Goal: Transaction & Acquisition: Purchase product/service

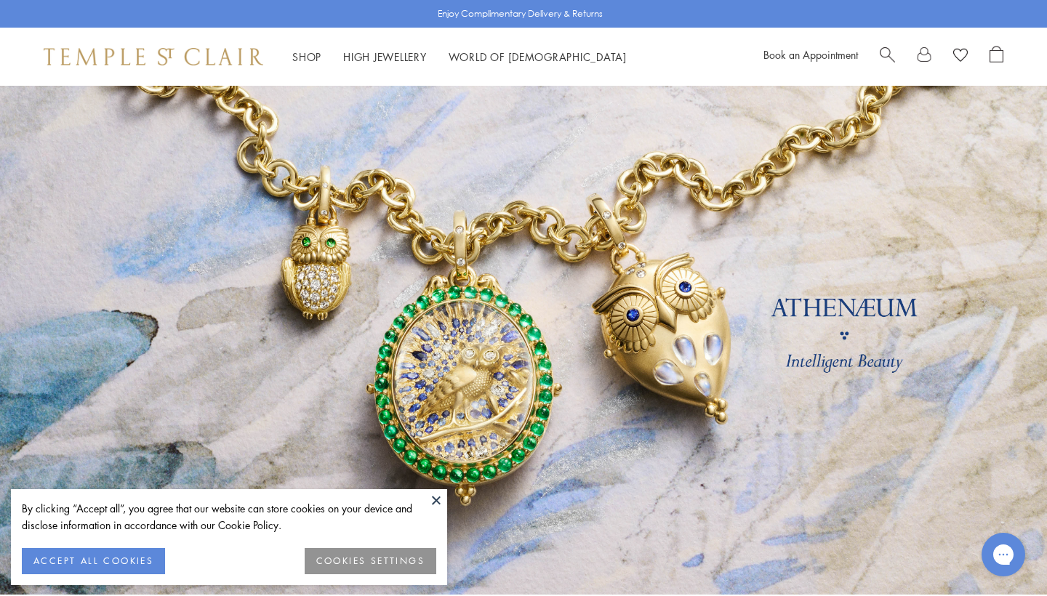
click at [431, 503] on button at bounding box center [436, 501] width 22 height 22
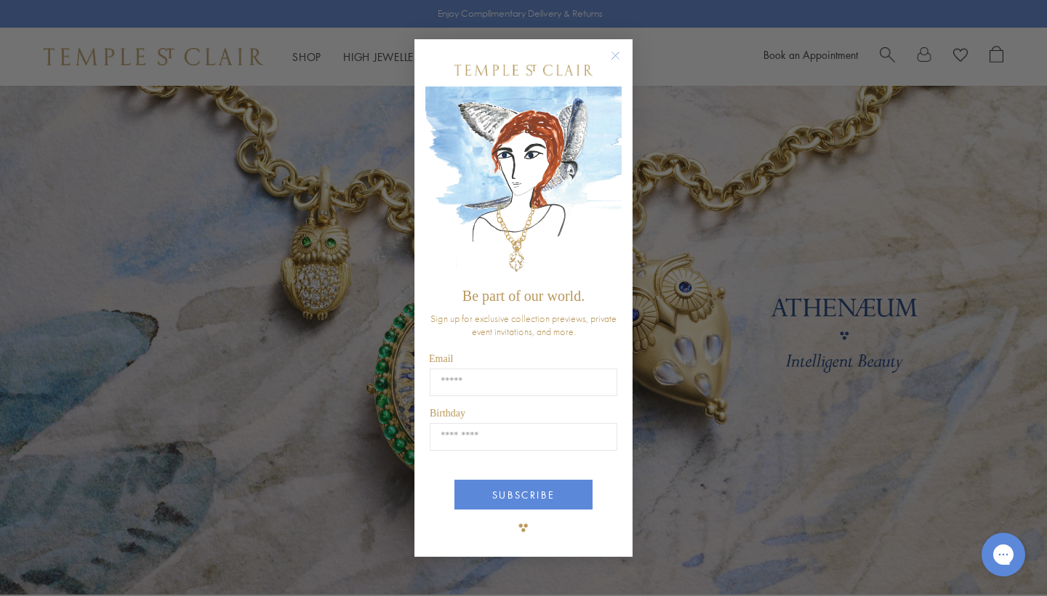
click at [612, 60] on circle "Close dialog" at bounding box center [615, 55] width 17 height 17
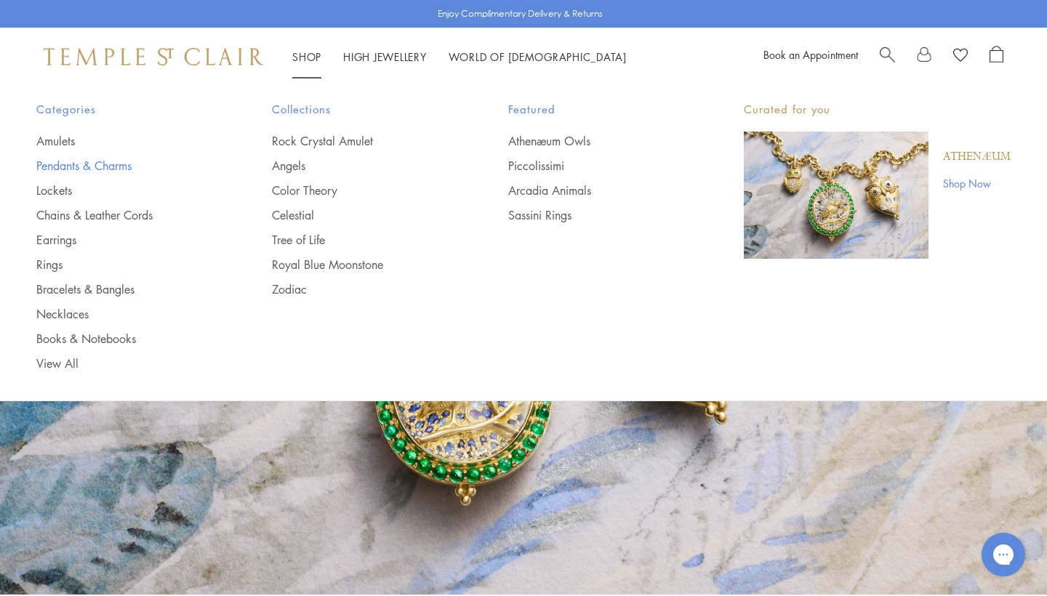
click at [117, 161] on link "Pendants & Charms" at bounding box center [124, 166] width 177 height 16
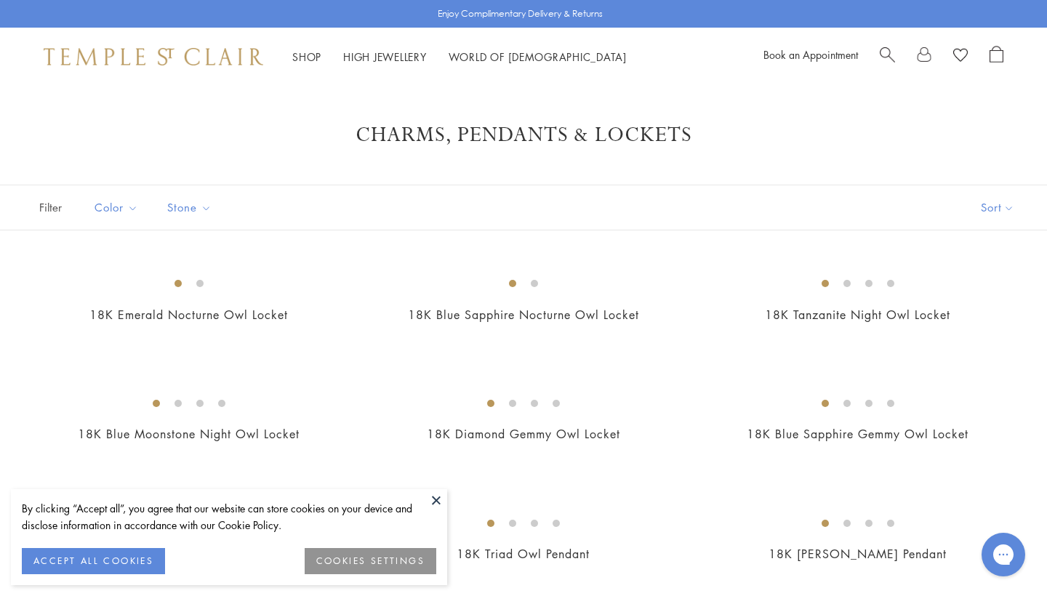
click at [436, 506] on button at bounding box center [436, 501] width 22 height 22
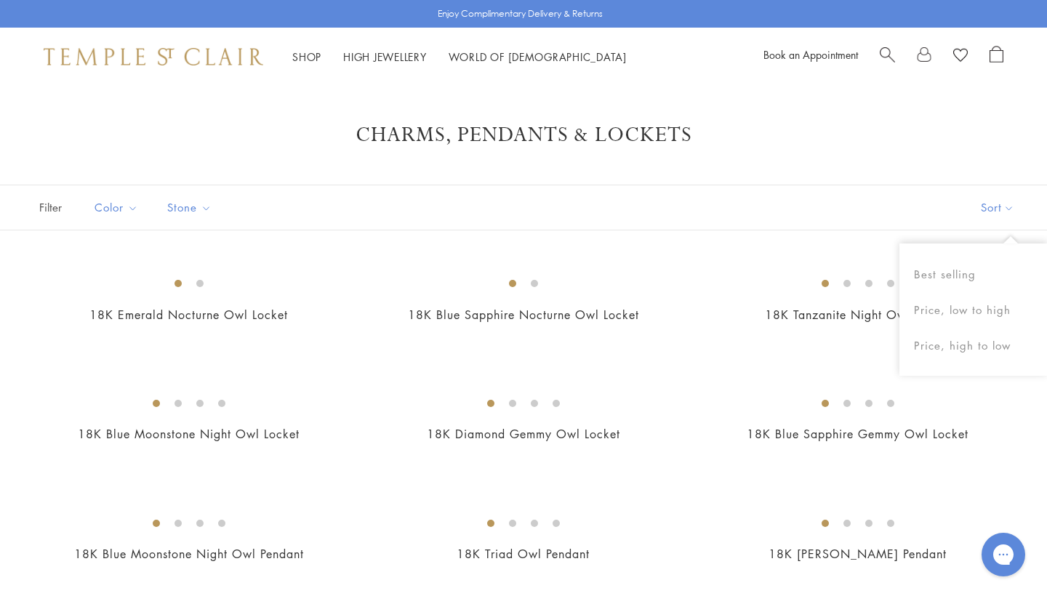
click at [1003, 210] on button "Sort" at bounding box center [997, 207] width 99 height 44
click at [1009, 206] on button "Sort" at bounding box center [997, 207] width 99 height 44
click at [938, 307] on button "Price, low to high" at bounding box center [974, 310] width 148 height 36
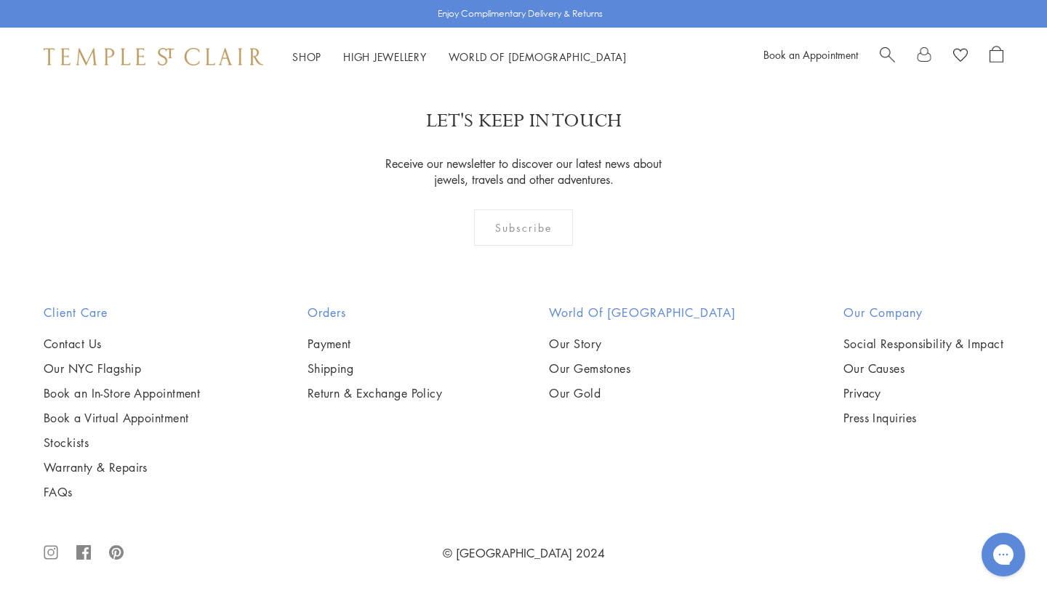
scroll to position [8942, 0]
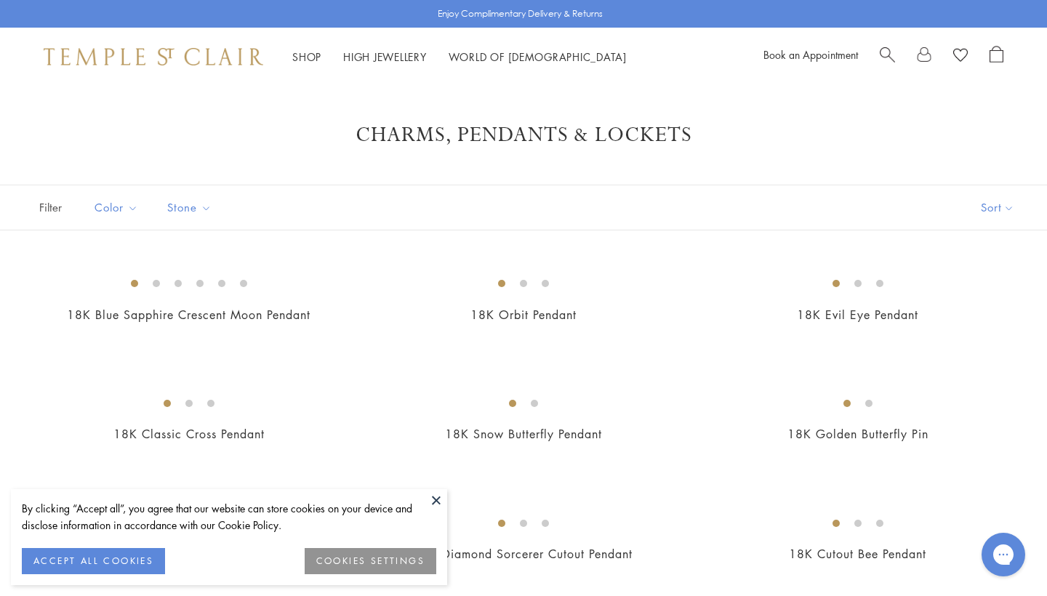
click at [439, 498] on button at bounding box center [436, 501] width 22 height 22
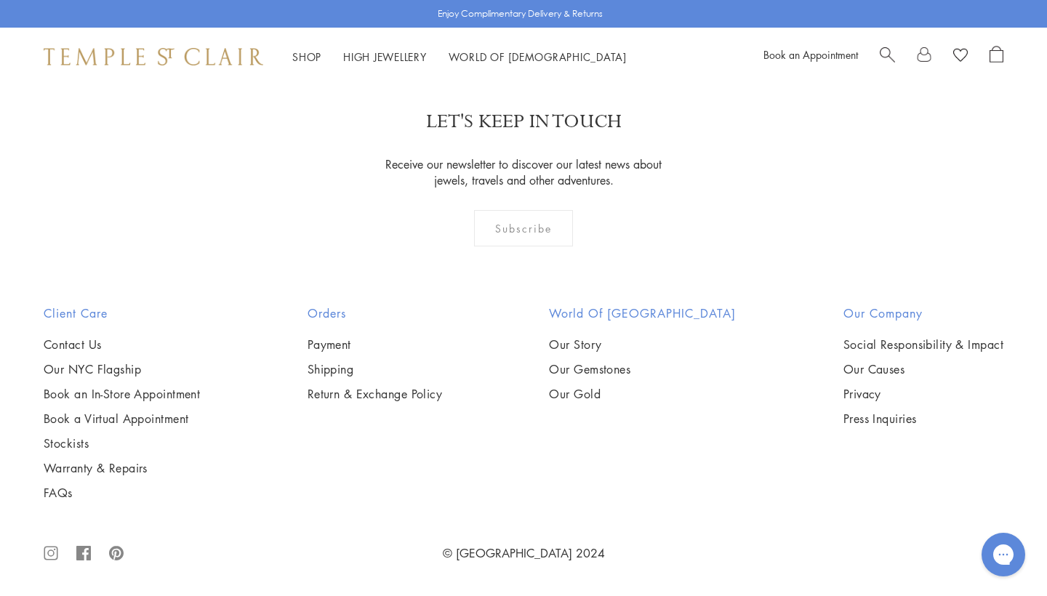
scroll to position [7636, 0]
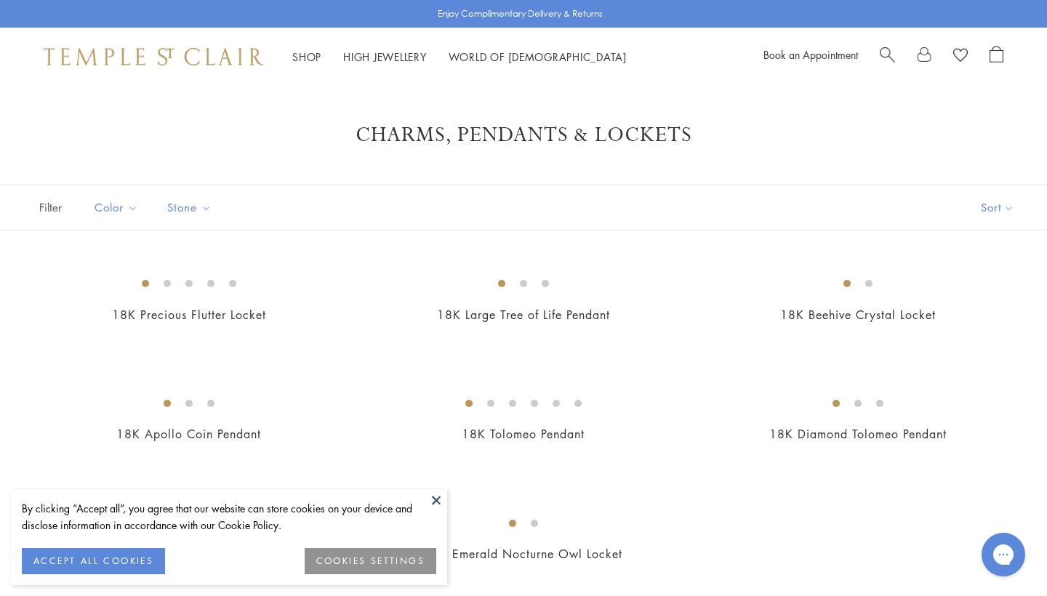
click at [436, 497] on button at bounding box center [436, 501] width 22 height 22
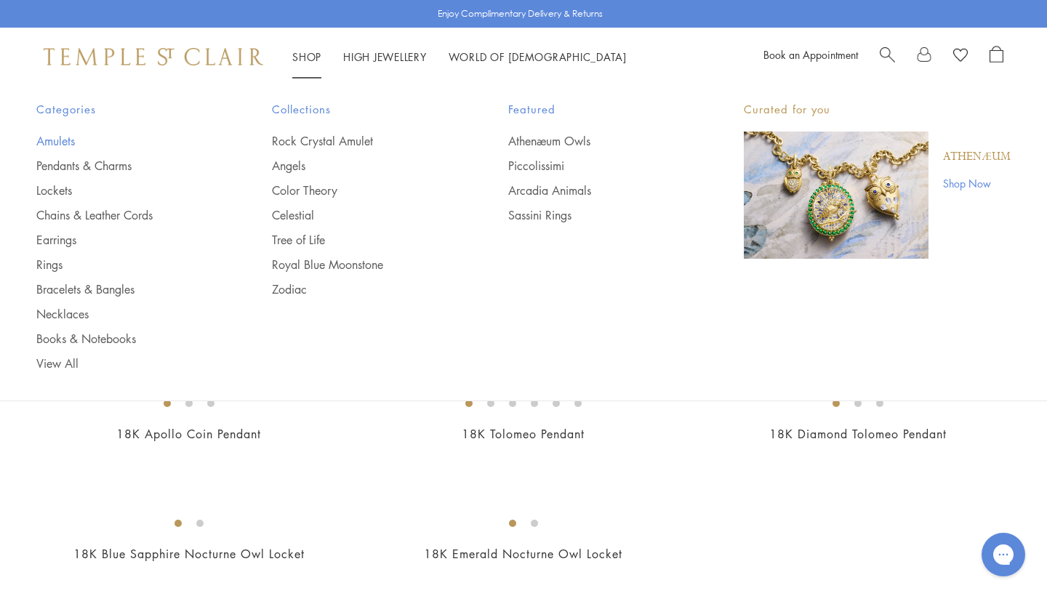
click at [59, 140] on link "Amulets" at bounding box center [124, 141] width 177 height 16
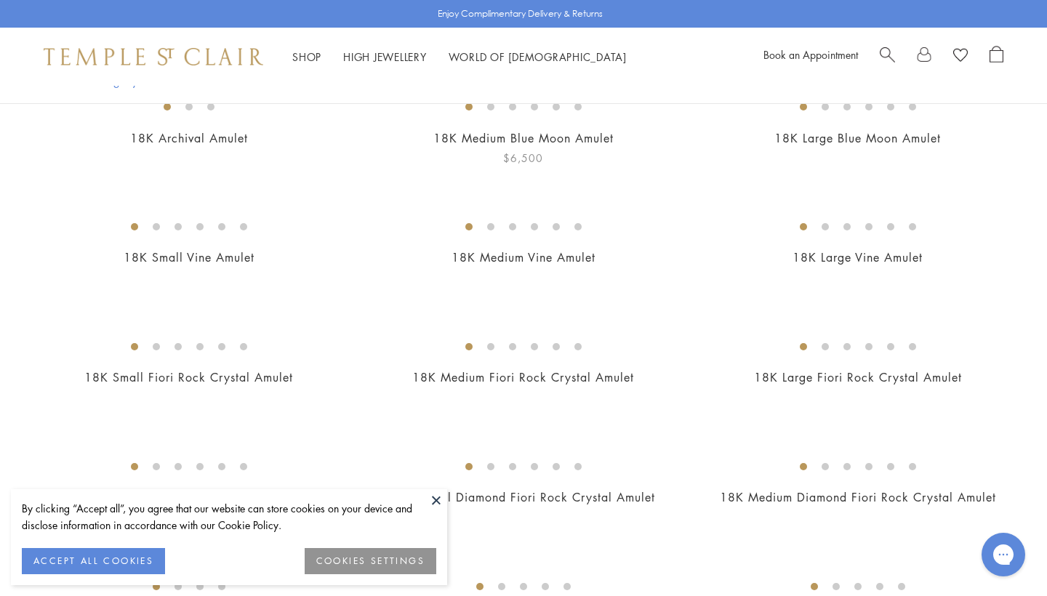
scroll to position [190, 0]
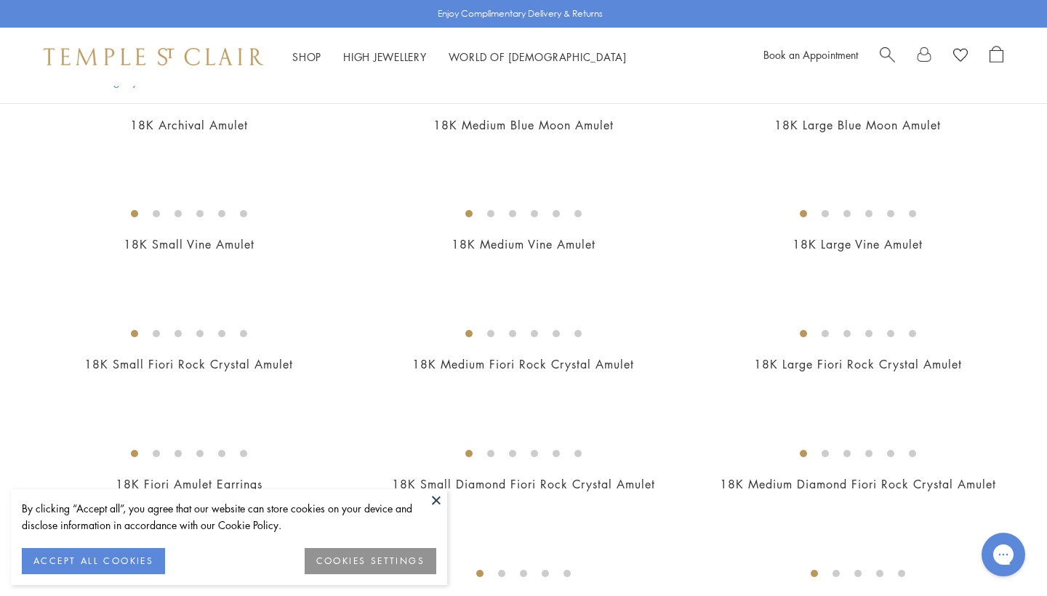
click at [436, 495] on button at bounding box center [436, 501] width 22 height 22
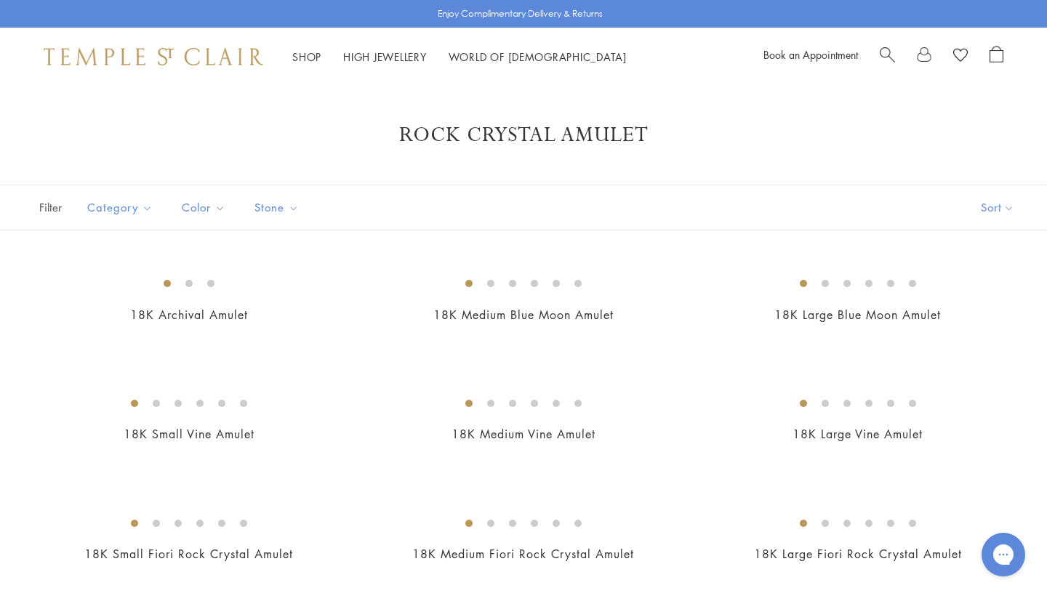
scroll to position [0, 0]
click at [932, 313] on button "Price, low to high" at bounding box center [974, 312] width 148 height 36
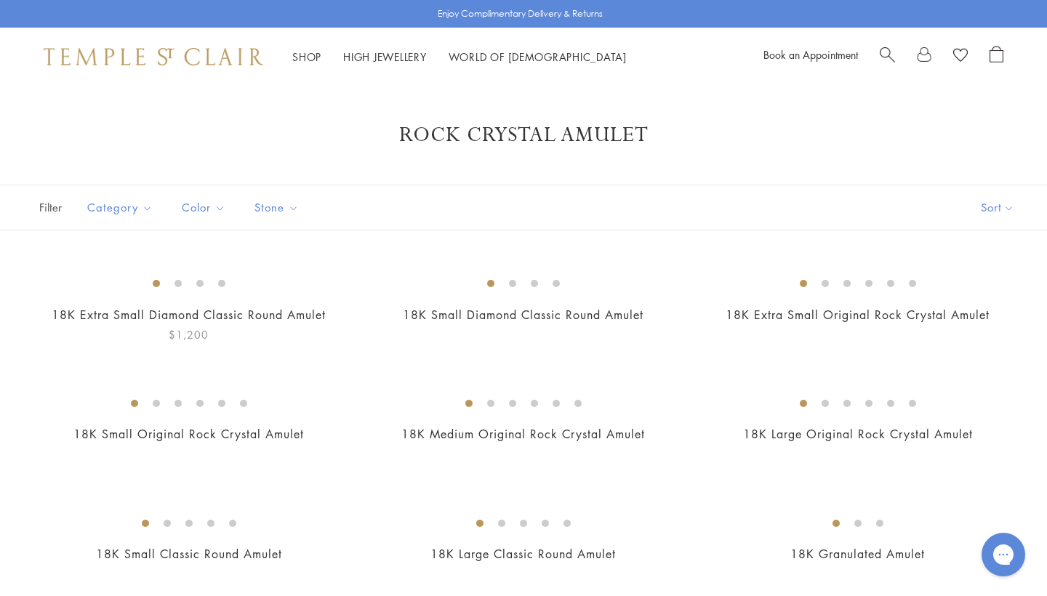
click at [0, 0] on img at bounding box center [0, 0] width 0 height 0
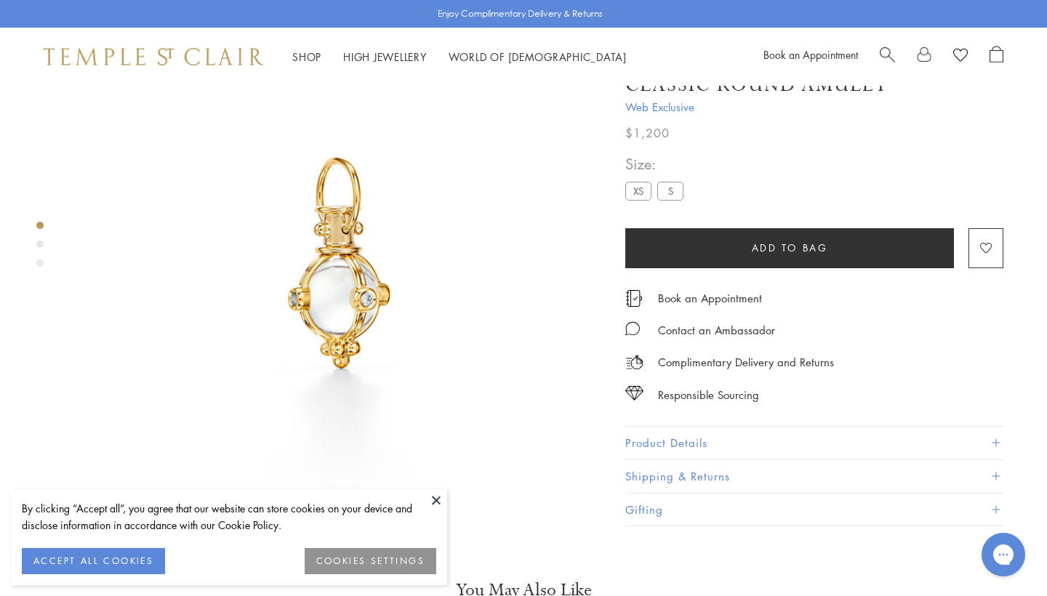
click at [433, 500] on button at bounding box center [436, 501] width 22 height 22
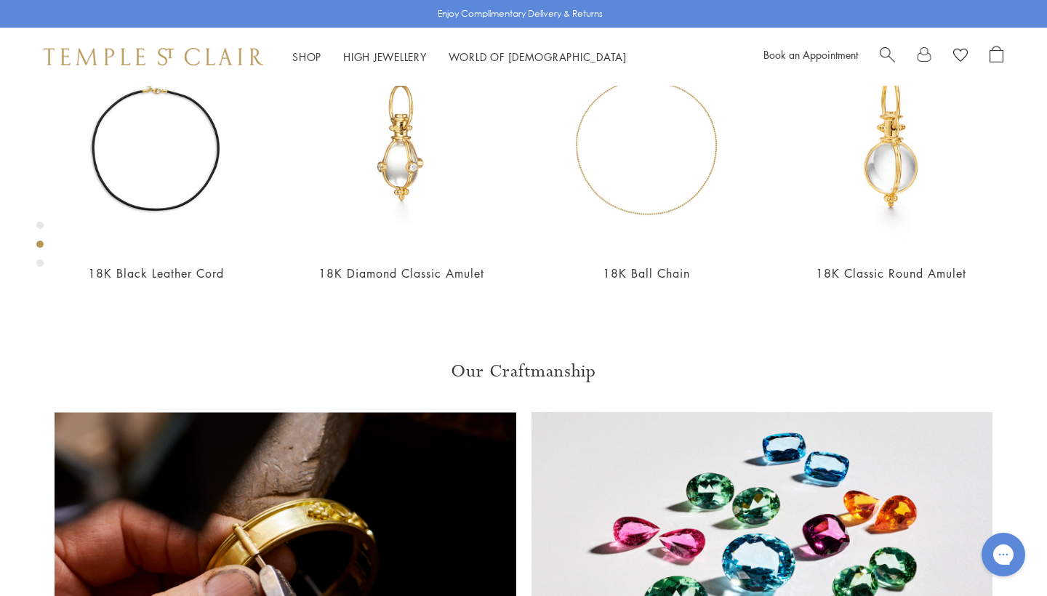
scroll to position [679, 0]
